Goal: Use online tool/utility

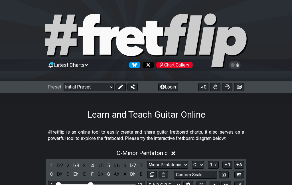
scroll to position [-8, 0]
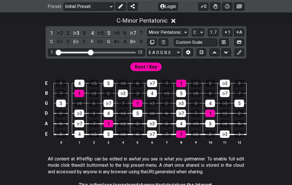
scroll to position [131, 0]
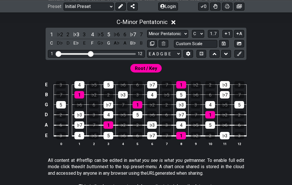
click at [192, 38] on select "A♭ A A♯ B♭ B C C♯ D♭ D D♯ E♭ E F F♯ G♭ G G♯" at bounding box center [198, 34] width 12 height 8
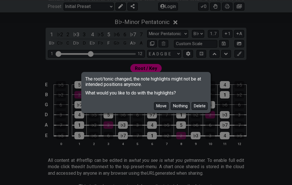
click at [154, 110] on button "Move" at bounding box center [161, 106] width 15 height 8
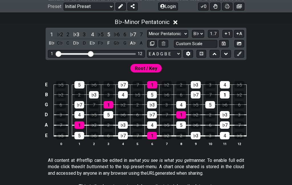
click at [192, 38] on select "A♭ A A♯ B♭ B C C♯ D♭ D D♯ E♭ E F F♯ G♭ G G♯" at bounding box center [198, 34] width 12 height 8
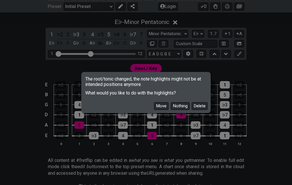
click at [154, 110] on button "Move" at bounding box center [161, 106] width 15 height 8
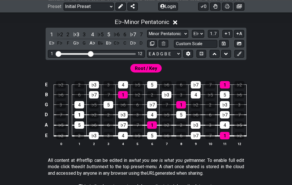
click at [192, 38] on select "A♭ A A♯ B♭ B C C♯ D♭ D D♯ E♭ E F F♯ G♭ G G♯" at bounding box center [198, 34] width 12 height 8
select select "A"
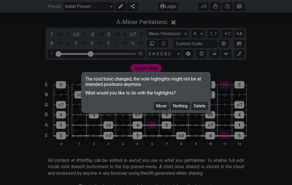
click at [154, 110] on button "Move" at bounding box center [161, 106] width 15 height 8
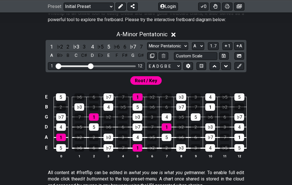
scroll to position [117, 0]
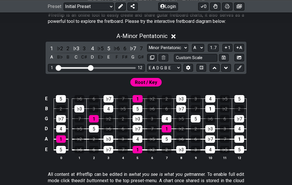
click at [147, 52] on select "Minor Pentatonic Click to edit Minor Pentatonic Major Pentatonic Minor Blues Ma…" at bounding box center [167, 48] width 41 height 8
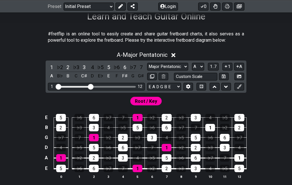
scroll to position [109, 0]
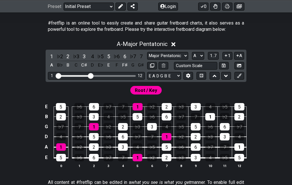
click at [192, 60] on select "A♭ A A♯ B♭ B C C♯ D♭ D D♯ E♭ E F F♯ G♭ G G♯" at bounding box center [198, 56] width 12 height 8
click at [147, 60] on select "Minor Pentatonic Click to edit Minor Pentatonic Major Pentatonic Minor Blues Ma…" at bounding box center [167, 56] width 41 height 8
select select "Minor Pentatonic"
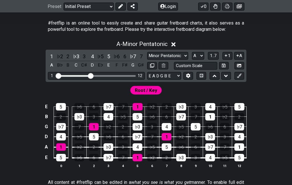
click at [192, 60] on select "A♭ A A♯ B♭ B C C♯ D♭ D D♯ E♭ E F F♯ G♭ G G♯" at bounding box center [198, 56] width 12 height 8
select select "D"
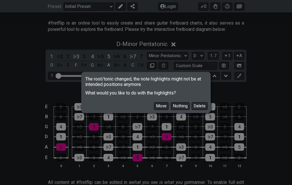
click at [154, 110] on button "Move" at bounding box center [161, 106] width 15 height 8
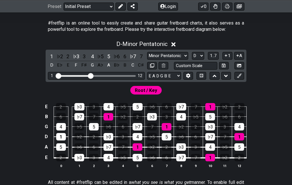
click at [147, 60] on select "Minor Pentatonic Click to edit Minor Pentatonic Major Pentatonic Minor Blues Ma…" at bounding box center [167, 56] width 41 height 8
select select "Major Pentatonic"
